Goal: Task Accomplishment & Management: Manage account settings

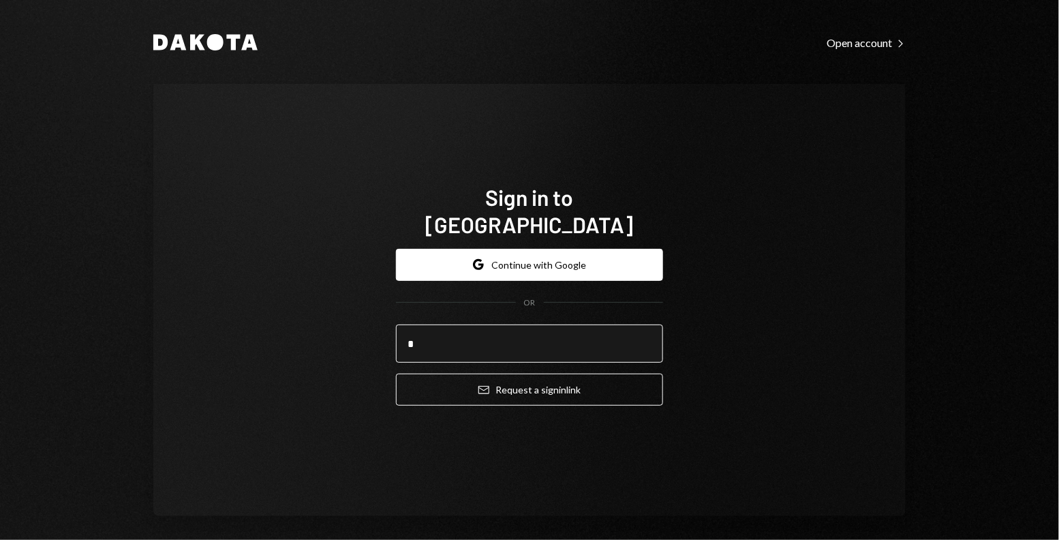
type input "**********"
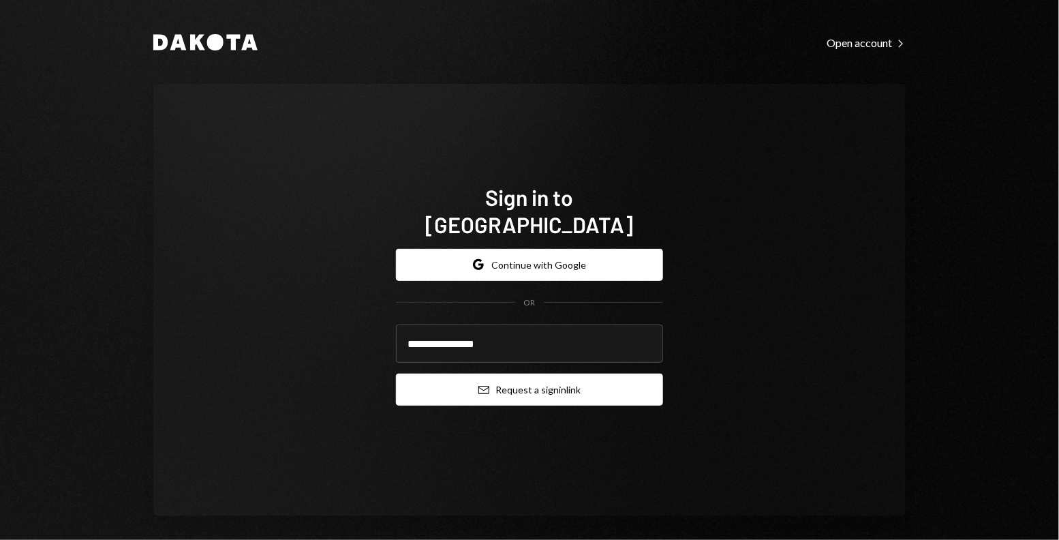
click at [512, 375] on button "Email Request a sign in link" at bounding box center [529, 389] width 267 height 32
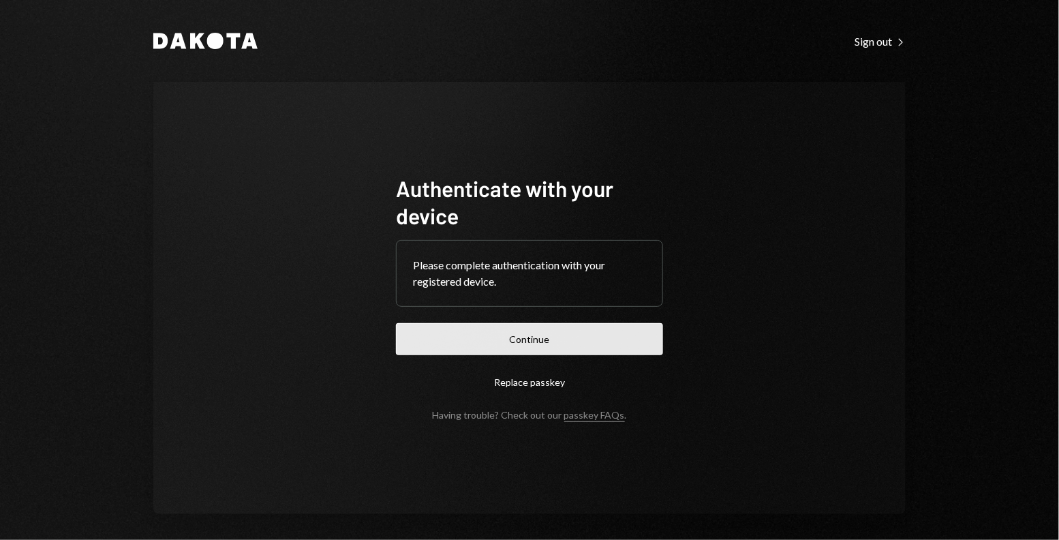
click at [467, 334] on button "Continue" at bounding box center [529, 339] width 267 height 32
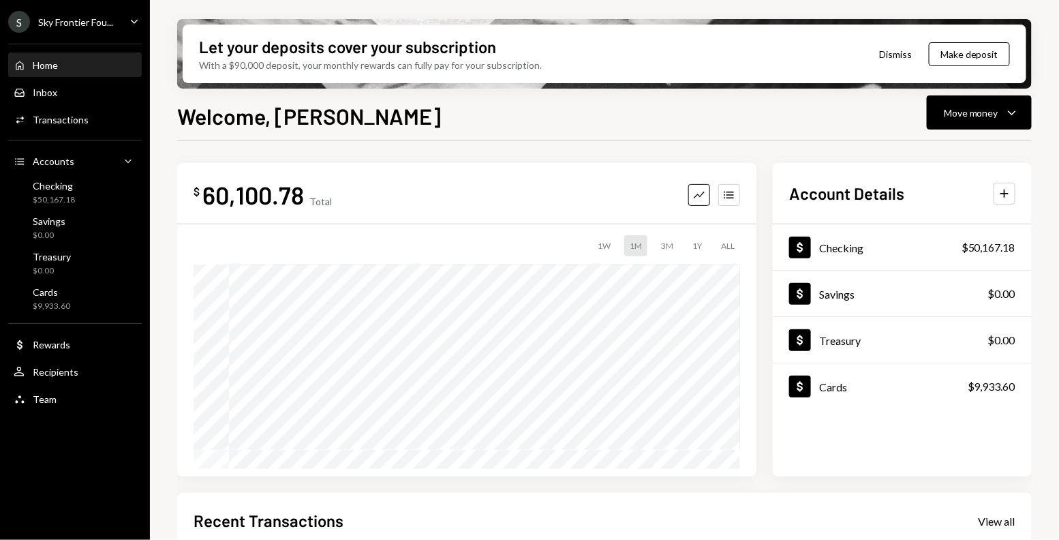
click at [115, 29] on div "S Sky Frontier Fou... Caret Down" at bounding box center [75, 22] width 150 height 22
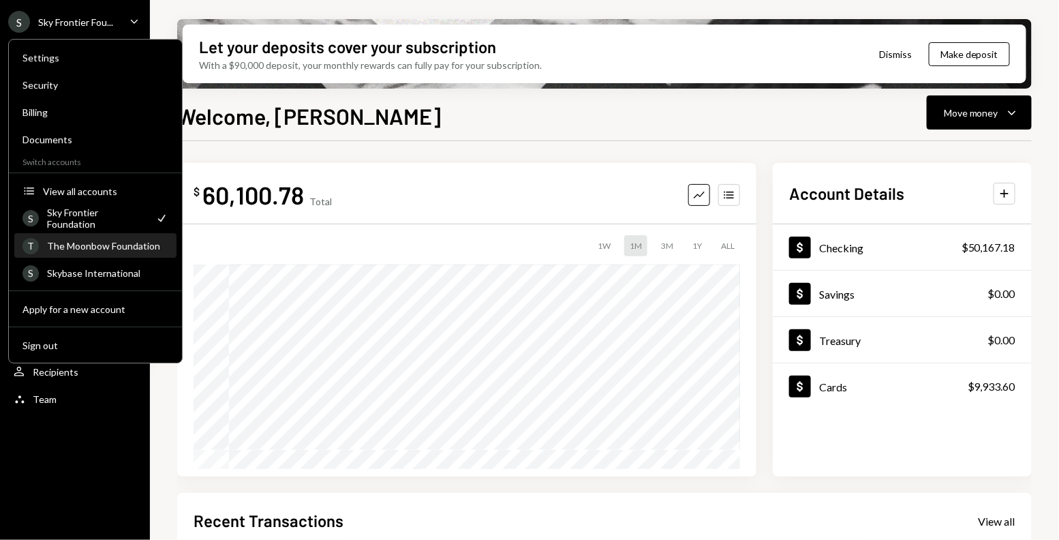
click at [91, 243] on div "The Moonbow Foundation" at bounding box center [107, 246] width 121 height 12
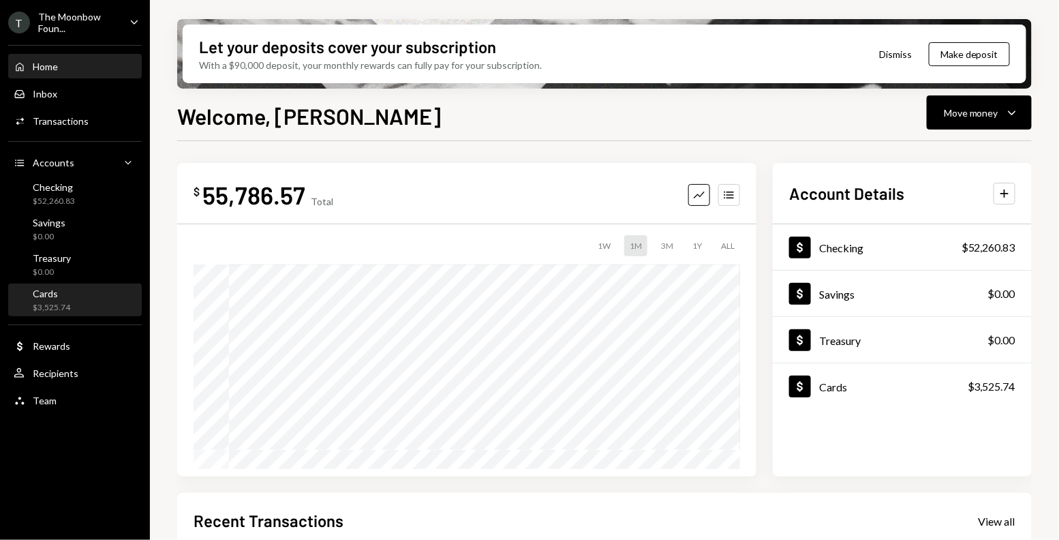
click at [72, 296] on div "Cards $3,525.74" at bounding box center [75, 301] width 123 height 26
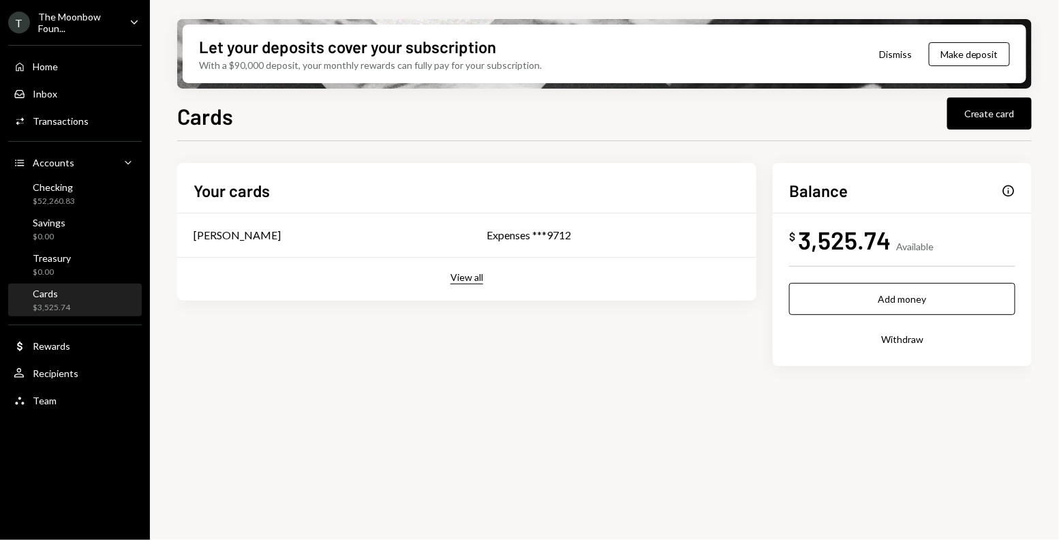
click at [465, 279] on button "View all" at bounding box center [466, 277] width 33 height 13
click at [464, 232] on div "Glenn Kennedy" at bounding box center [355, 235] width 323 height 16
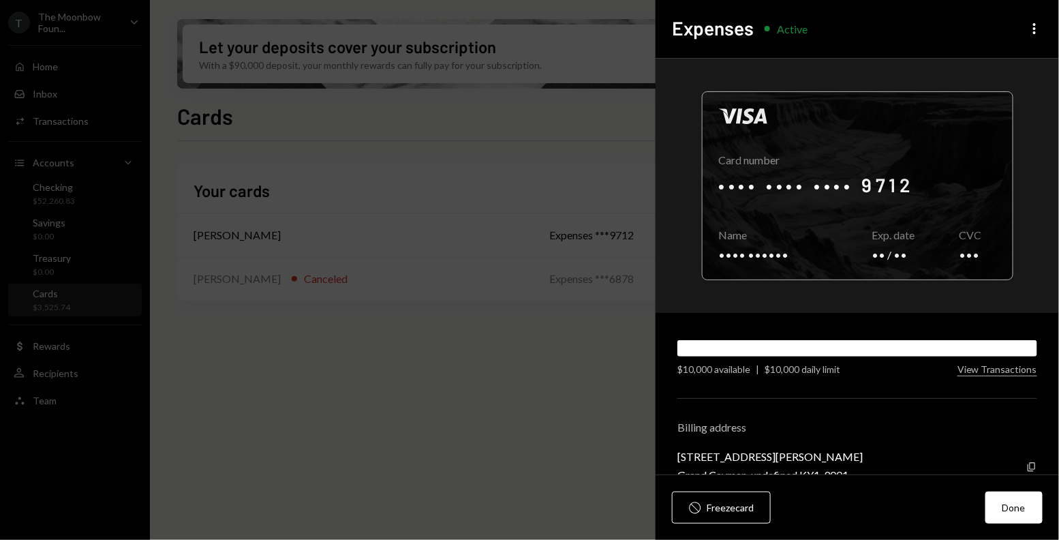
click at [773, 203] on div at bounding box center [858, 185] width 310 height 187
